Goal: Task Accomplishment & Management: Use online tool/utility

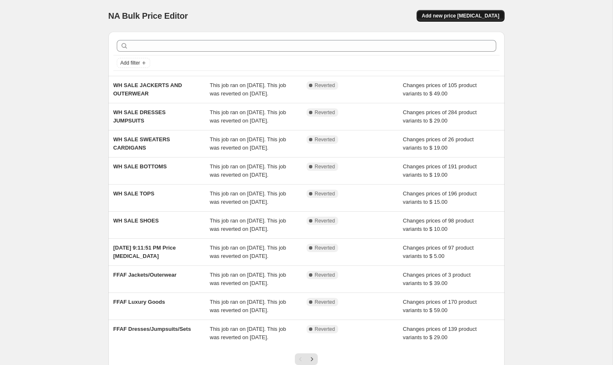
click at [446, 16] on span "Add new price [MEDICAL_DATA]" at bounding box center [461, 16] width 78 height 7
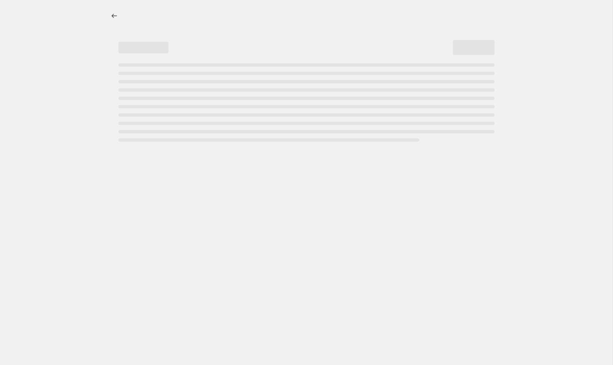
select select "percentage"
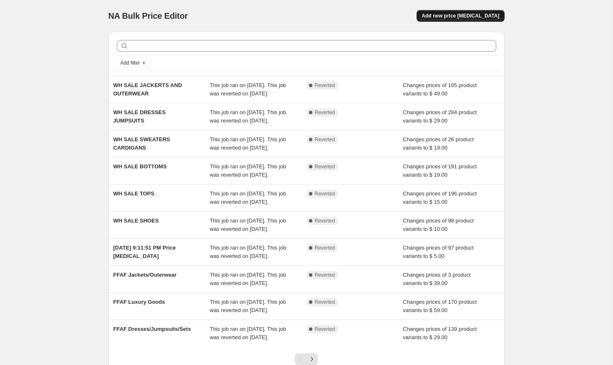
click at [460, 15] on span "Add new price [MEDICAL_DATA]" at bounding box center [461, 16] width 78 height 7
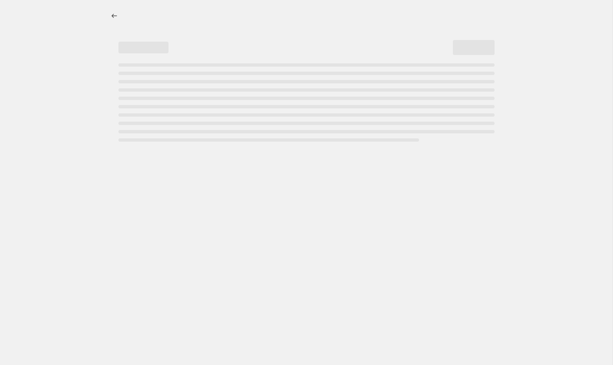
select select "percentage"
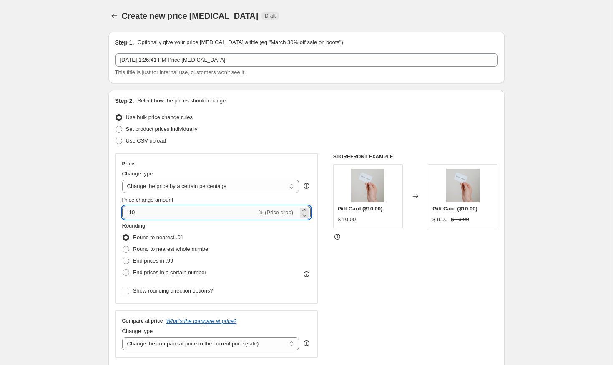
click at [175, 208] on input "-10" at bounding box center [189, 212] width 135 height 13
type input "-1"
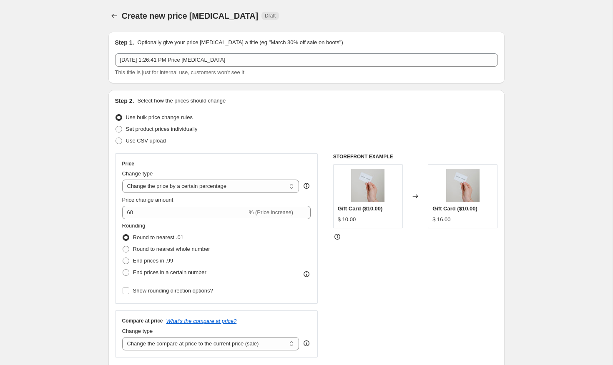
click at [254, 239] on div "Rounding Round to nearest .01 Round to nearest whole number End prices in .99 E…" at bounding box center [216, 250] width 189 height 57
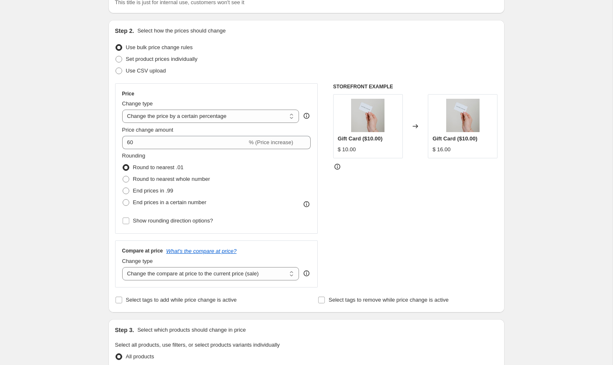
scroll to position [75, 0]
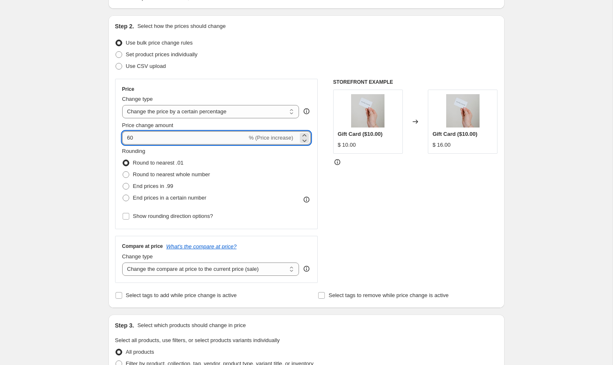
click at [240, 136] on input "60" at bounding box center [184, 137] width 125 height 13
click at [305, 141] on icon at bounding box center [304, 140] width 8 height 8
click at [303, 133] on icon at bounding box center [304, 135] width 8 height 8
type input "60"
select select "pcap"
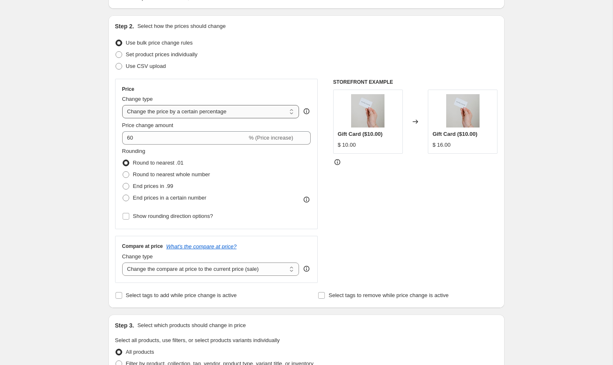
type input "-20"
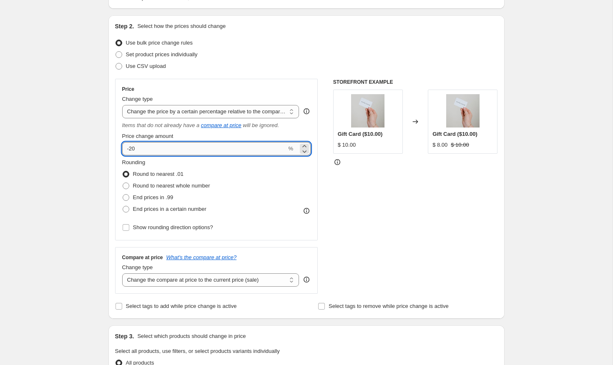
click at [242, 147] on input "-20" at bounding box center [204, 148] width 165 height 13
type input "-60"
click at [284, 176] on div "Rounding Round to nearest .01 Round to nearest whole number End prices in .99 E…" at bounding box center [216, 186] width 189 height 57
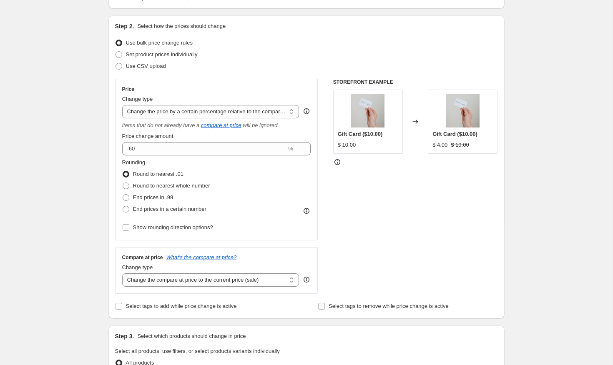
click at [269, 183] on div "Rounding Round to nearest .01 Round to nearest whole number End prices in .99 E…" at bounding box center [216, 186] width 189 height 57
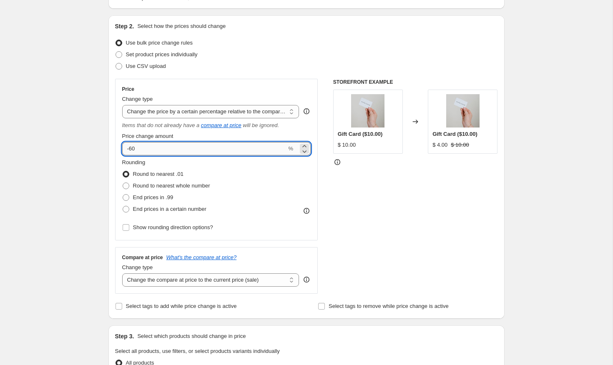
click at [242, 147] on input "-60" at bounding box center [204, 148] width 165 height 13
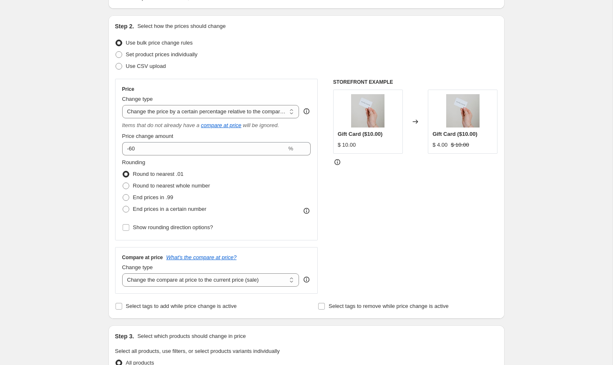
click at [259, 183] on div "Rounding Round to nearest .01 Round to nearest whole number End prices in .99 E…" at bounding box center [216, 186] width 189 height 57
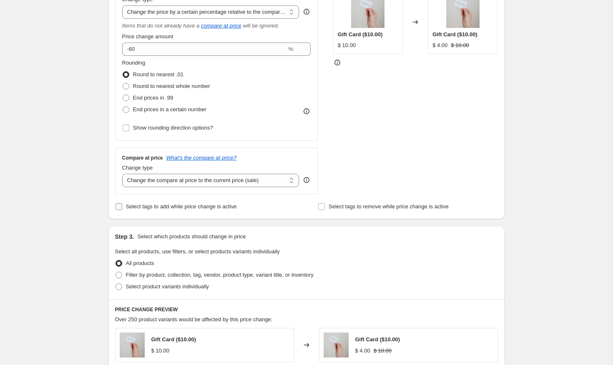
scroll to position [173, 0]
